Goal: Task Accomplishment & Management: Use online tool/utility

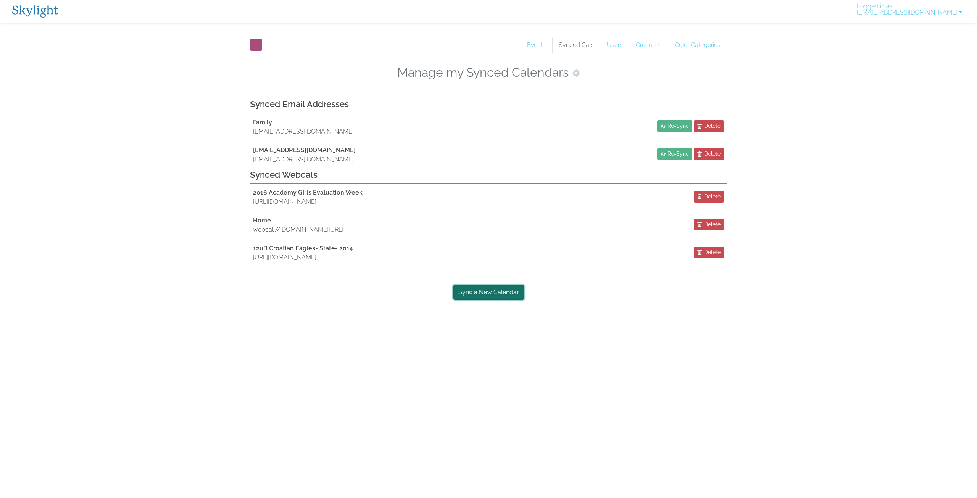
click at [497, 292] on link "Sync a New Calendar" at bounding box center [489, 292] width 71 height 15
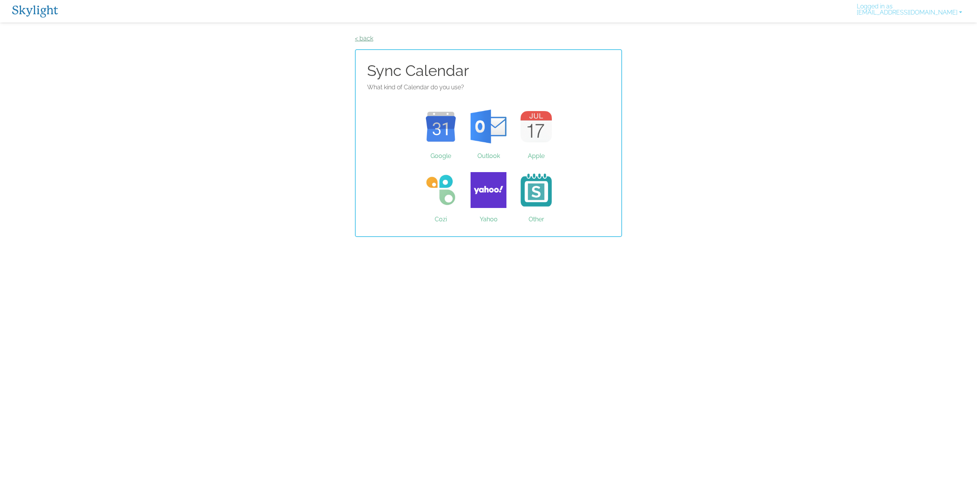
click at [367, 35] on link "< back" at bounding box center [364, 38] width 18 height 7
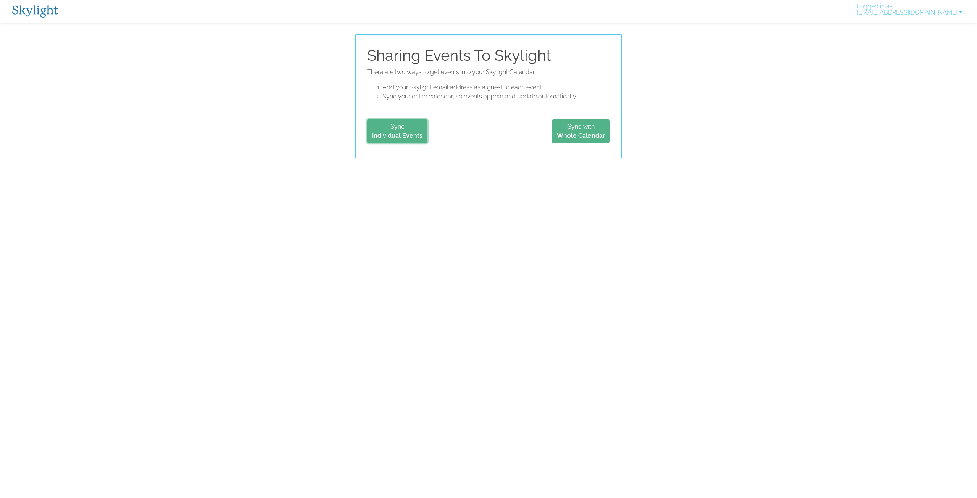
click at [394, 135] on b "Individual Events" at bounding box center [397, 135] width 50 height 7
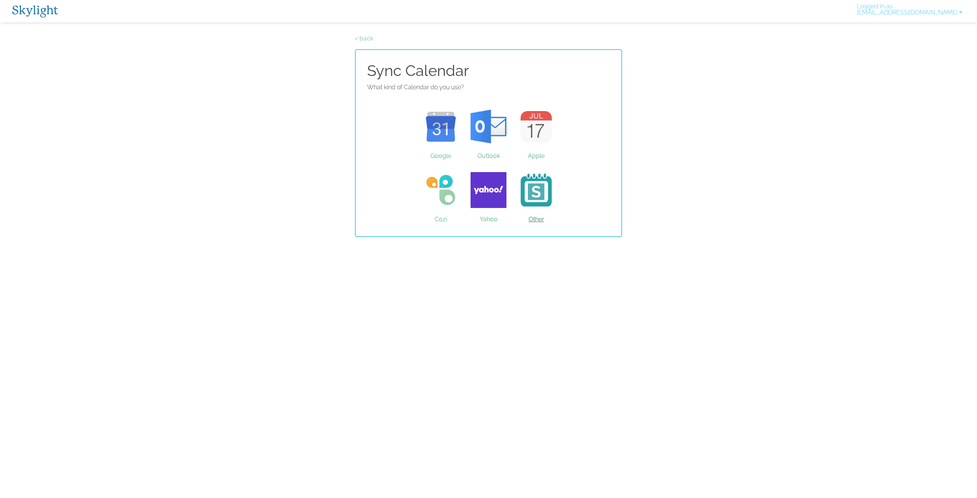
click at [543, 197] on link "Other" at bounding box center [537, 189] width 48 height 57
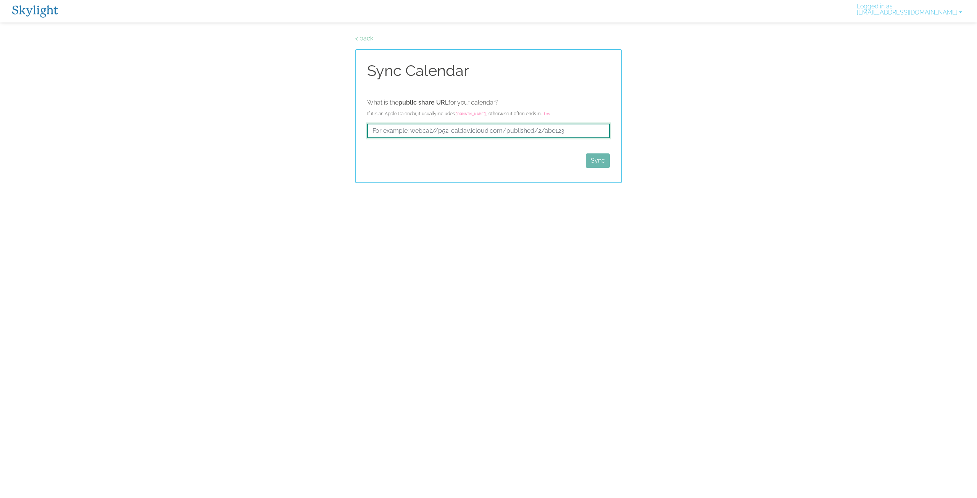
click at [405, 132] on input "text" at bounding box center [488, 131] width 243 height 15
paste input "[URL][DOMAIN_NAME]"
type input "[URL][DOMAIN_NAME]"
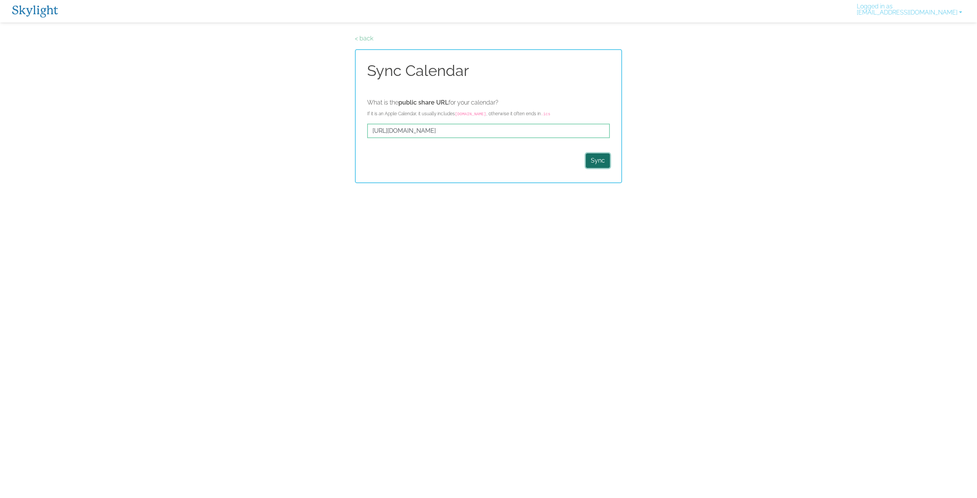
click at [594, 165] on button "Sync" at bounding box center [598, 160] width 24 height 15
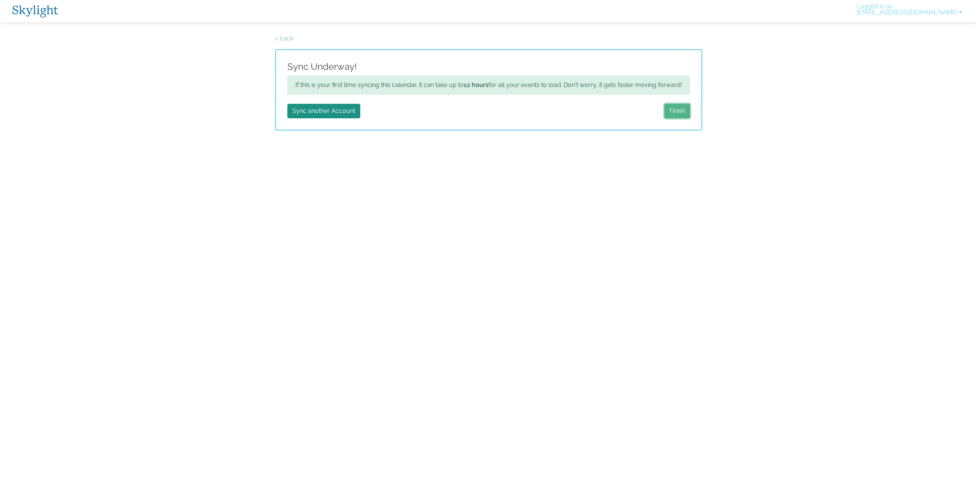
click at [678, 114] on link "Finish" at bounding box center [678, 111] width 26 height 15
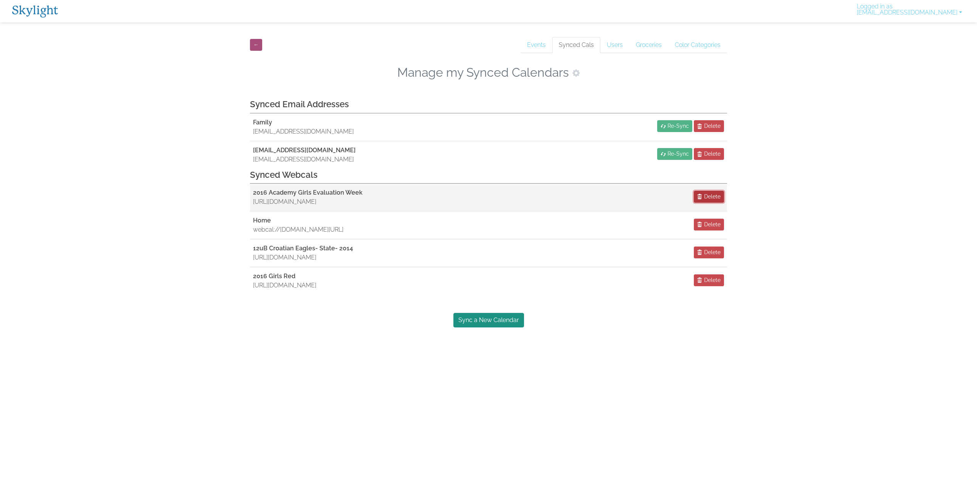
click at [705, 197] on span "Delete" at bounding box center [712, 197] width 16 height 8
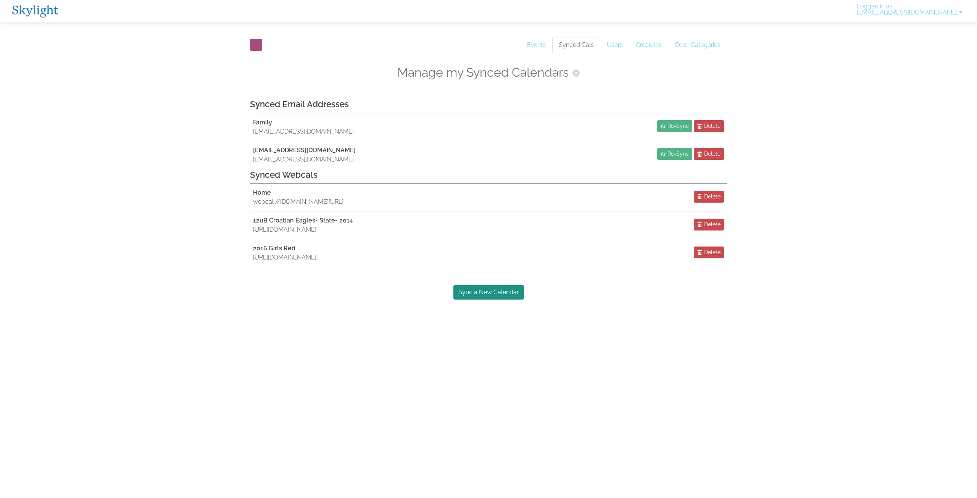
click at [343, 300] on html "Skylight App Free on the App store Install Logged in as [EMAIL_ADDRESS][DOMAIN_…" at bounding box center [488, 150] width 977 height 300
click at [610, 44] on link "Users" at bounding box center [614, 45] width 29 height 16
click at [496, 292] on link "Sync a New Calendar" at bounding box center [489, 292] width 71 height 15
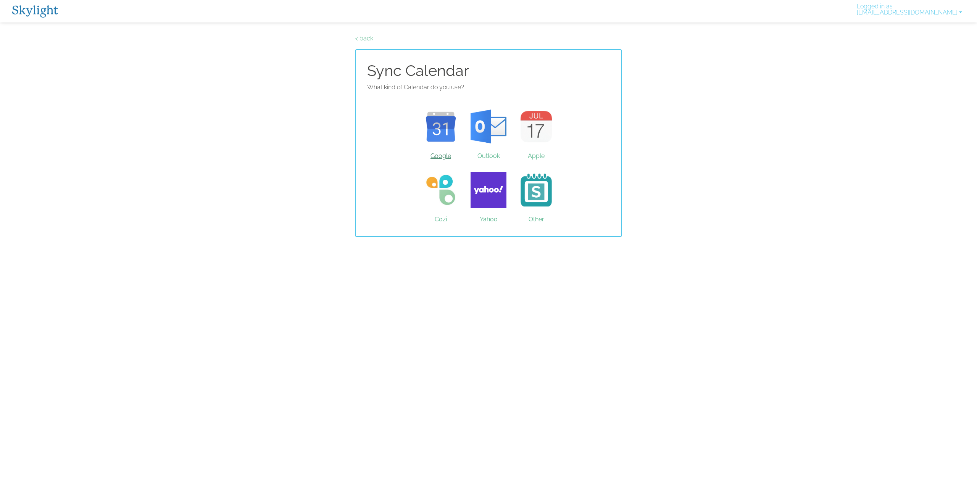
click at [440, 155] on link "Google" at bounding box center [441, 126] width 48 height 57
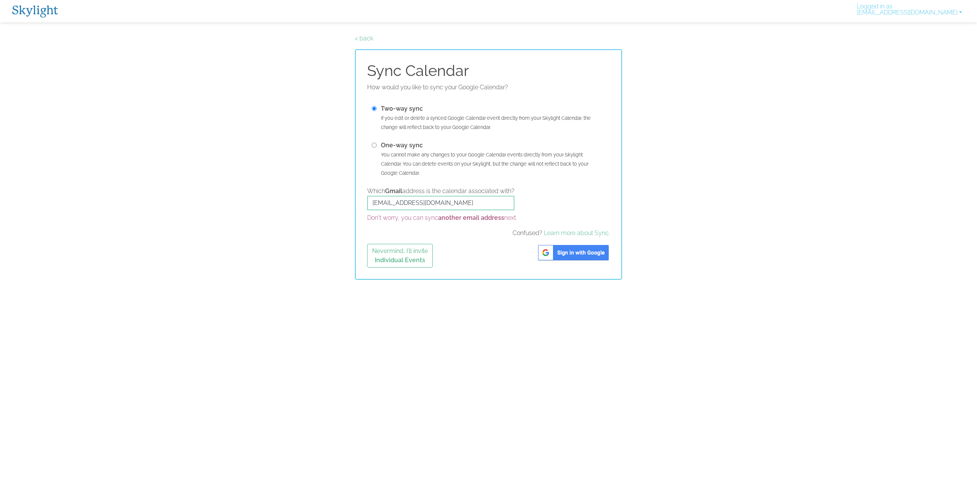
click at [375, 143] on input "radio" at bounding box center [374, 145] width 5 height 5
radio input "true"
click at [374, 108] on input "radio" at bounding box center [374, 108] width 5 height 5
radio input "true"
drag, startPoint x: 442, startPoint y: 202, endPoint x: 310, endPoint y: 190, distance: 132.6
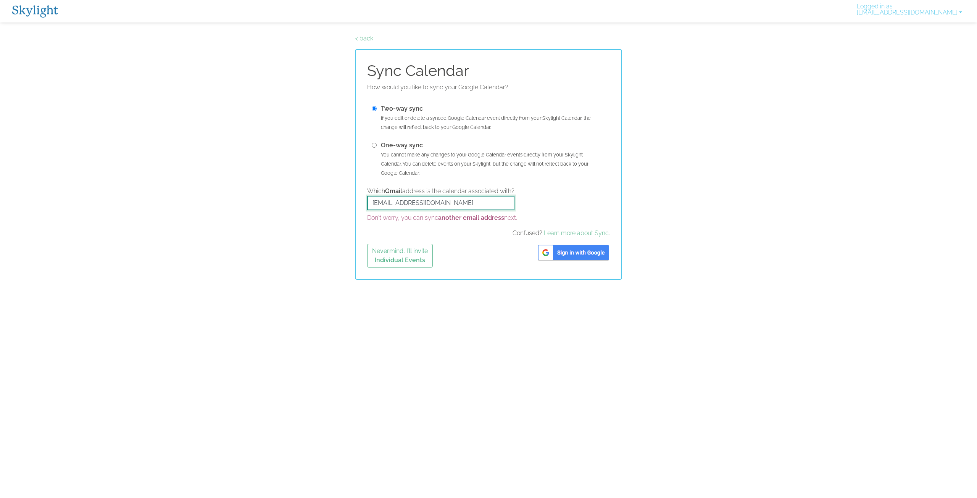
click at [310, 190] on div "< back Sync Calendar How would you like to sync your Google Calendar? Two-way s…" at bounding box center [489, 157] width 966 height 246
type input "[EMAIL_ADDRESS][DOMAIN_NAME]"
click at [515, 258] on div "Nevermind, I’ll invite Individual Events" at bounding box center [488, 256] width 243 height 24
click at [460, 206] on input "[EMAIL_ADDRESS][DOMAIN_NAME]" at bounding box center [440, 203] width 147 height 15
